Goal: Information Seeking & Learning: Learn about a topic

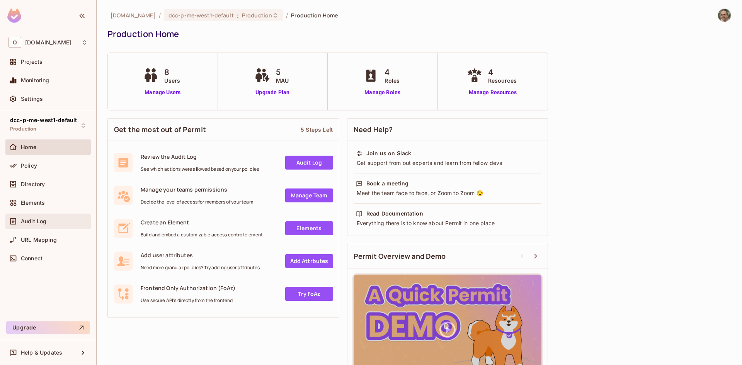
click at [46, 220] on div "Audit Log" at bounding box center [54, 221] width 67 height 6
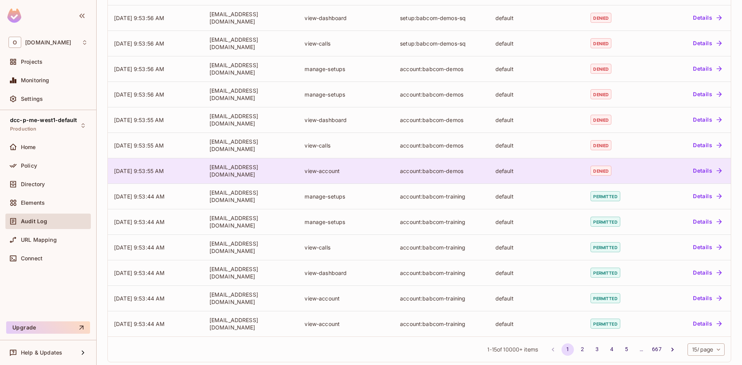
scroll to position [144, 0]
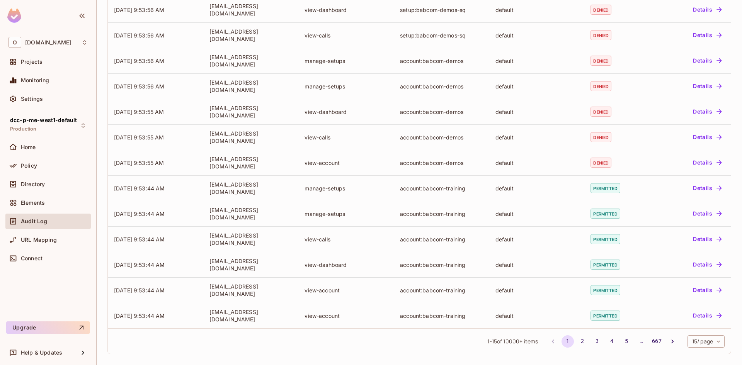
click at [710, 340] on body "O onvego.com Projects Monitoring Settings dcc-p-me-west1-default Production Hom…" at bounding box center [371, 182] width 742 height 365
click at [692, 351] on li "100 / page" at bounding box center [699, 348] width 39 height 16
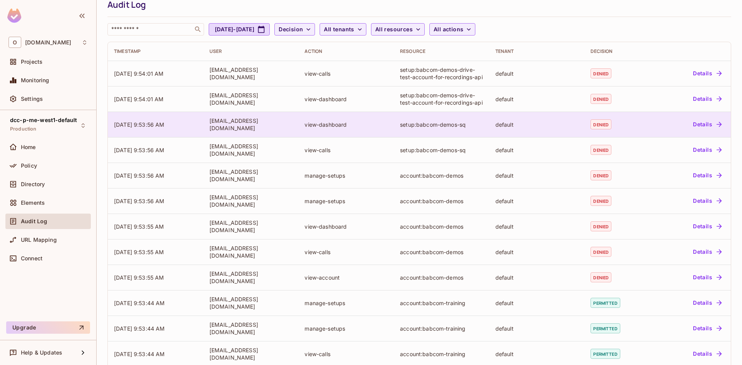
scroll to position [0, 0]
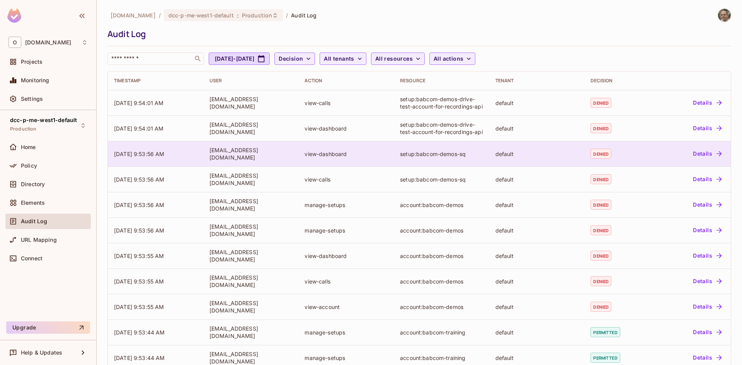
click at [534, 151] on div "default" at bounding box center [537, 153] width 83 height 7
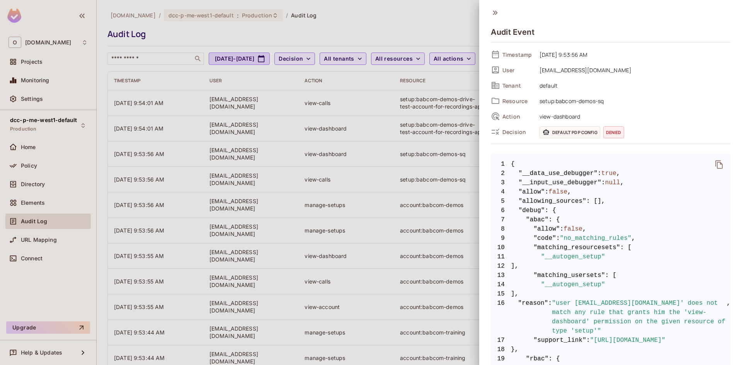
click at [496, 12] on icon at bounding box center [495, 13] width 9 height 9
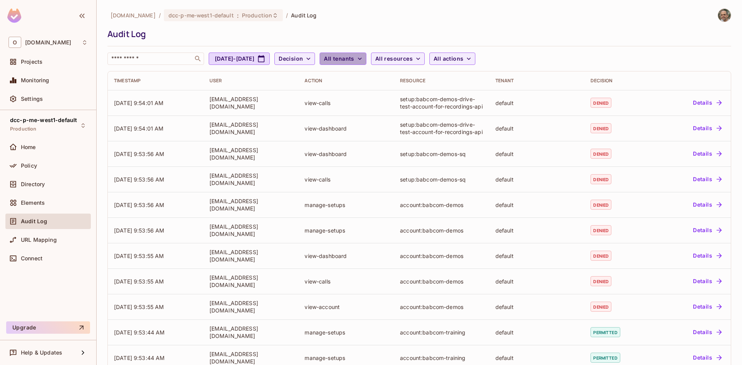
click at [364, 57] on icon "button" at bounding box center [360, 59] width 8 height 8
click at [446, 59] on div at bounding box center [371, 182] width 742 height 365
click at [420, 59] on icon "button" at bounding box center [418, 59] width 4 height 2
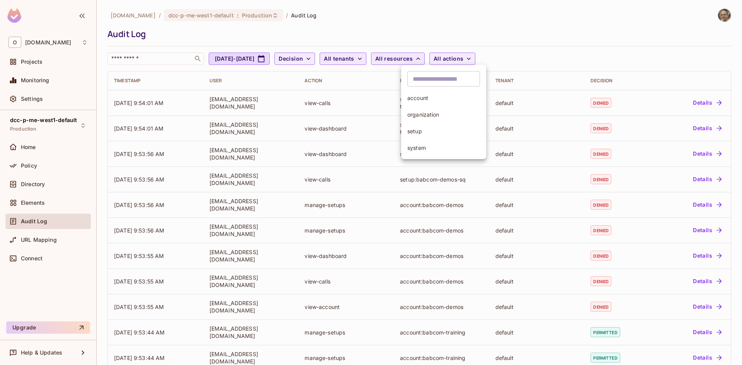
click at [500, 58] on div at bounding box center [371, 182] width 742 height 365
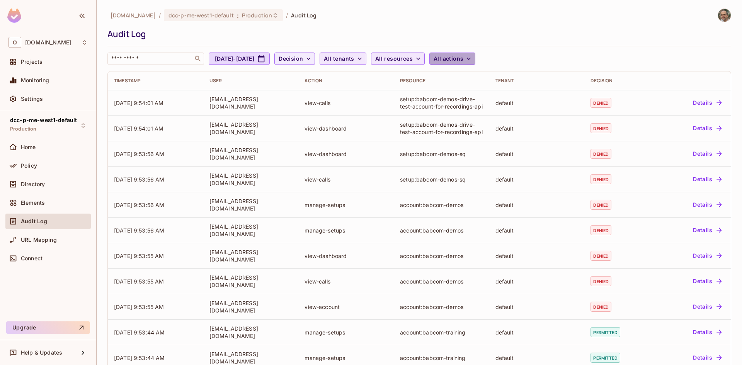
click at [471, 59] on icon "button" at bounding box center [469, 59] width 4 height 2
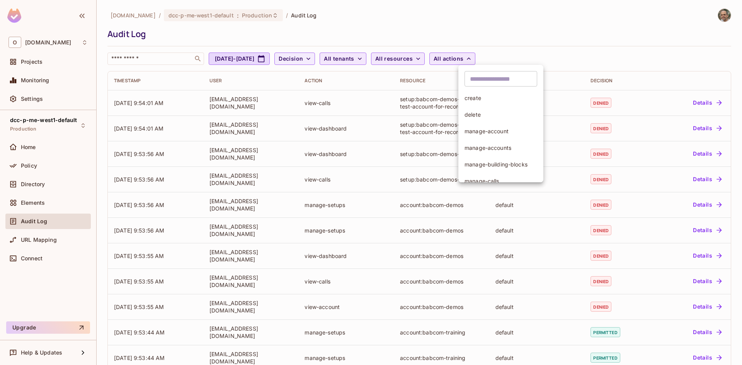
click at [550, 51] on div at bounding box center [371, 182] width 742 height 365
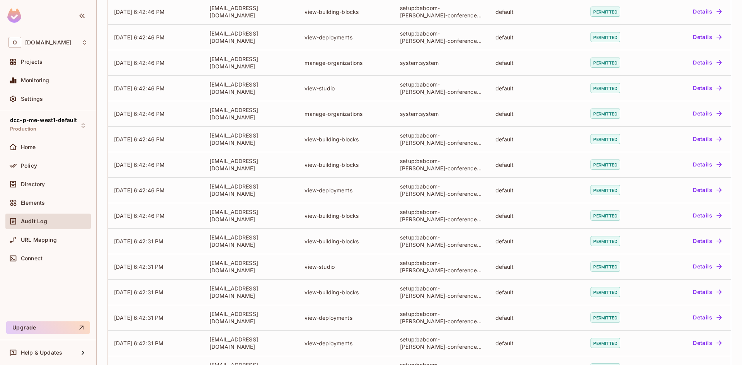
scroll to position [2165, 0]
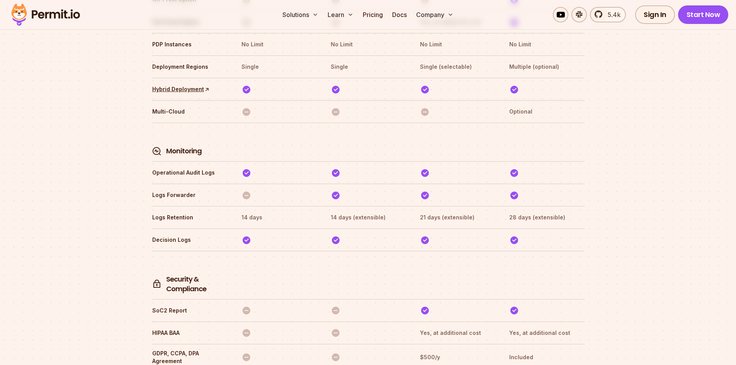
scroll to position [1905, 0]
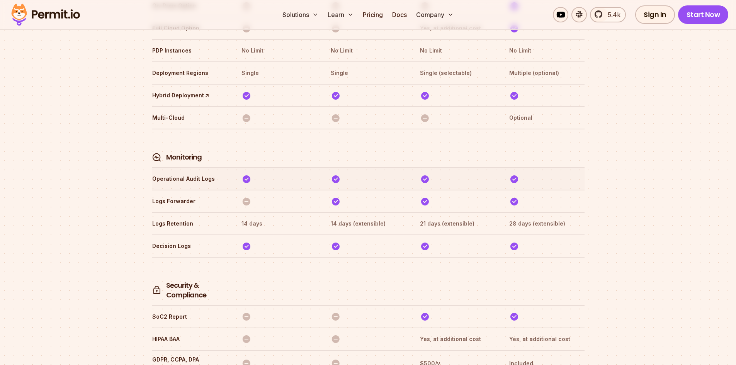
click at [196, 173] on th "Operational Audit Logs" at bounding box center [189, 179] width 75 height 12
click at [172, 195] on th "Logs Forwarder" at bounding box center [189, 201] width 75 height 12
click at [179, 218] on th "Logs Retention" at bounding box center [189, 224] width 75 height 12
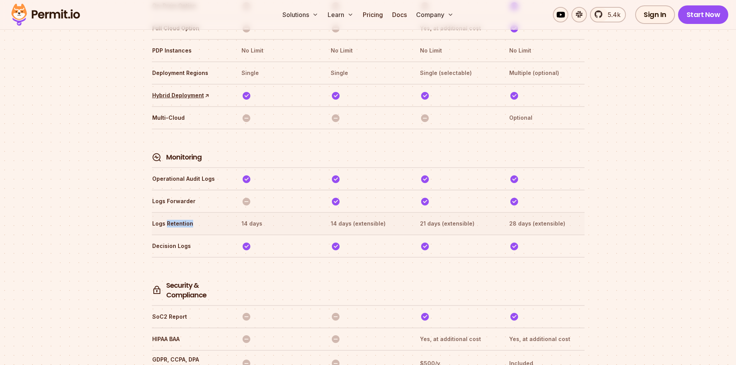
click at [179, 218] on th "Logs Retention" at bounding box center [189, 224] width 75 height 12
click at [185, 240] on th "Decision Logs" at bounding box center [189, 246] width 75 height 12
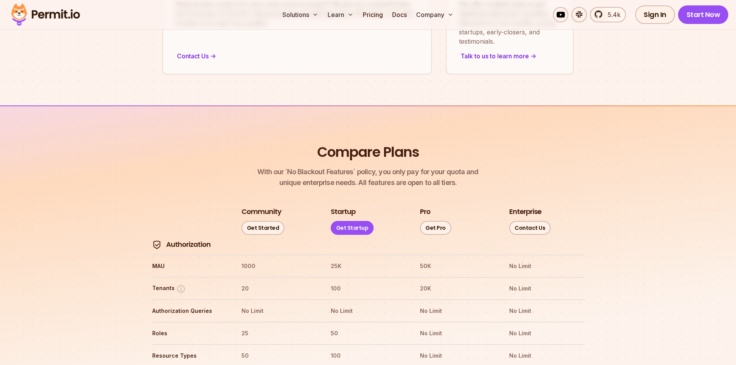
scroll to position [745, 0]
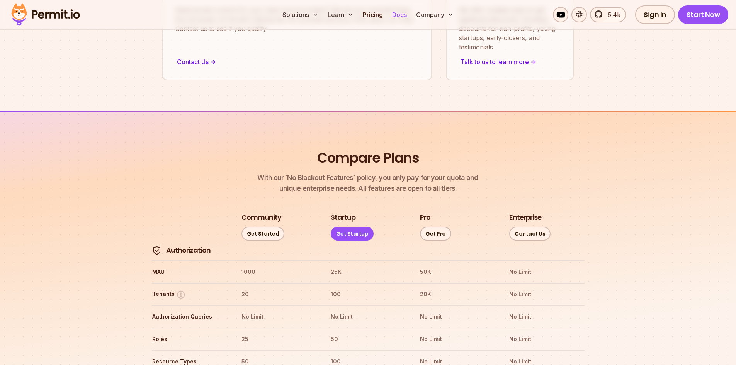
click at [407, 14] on link "Docs" at bounding box center [399, 14] width 21 height 15
